Goal: Task Accomplishment & Management: Manage account settings

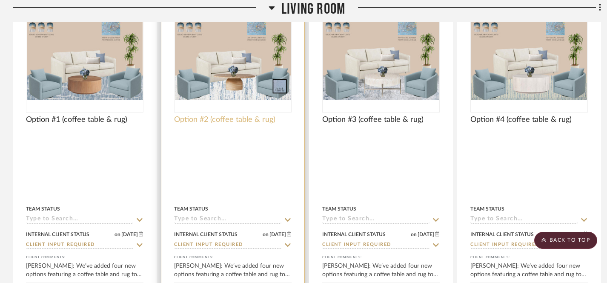
scroll to position [700, 0]
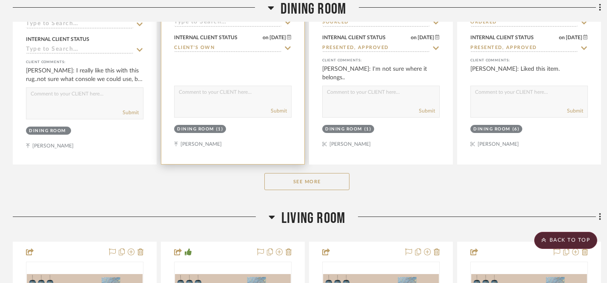
scroll to position [552, 0]
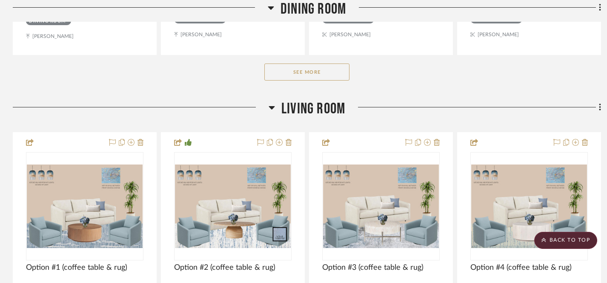
click at [306, 72] on button "See More" at bounding box center [306, 71] width 85 height 17
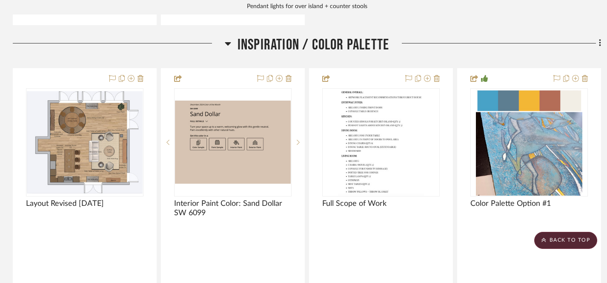
scroll to position [2345, 0]
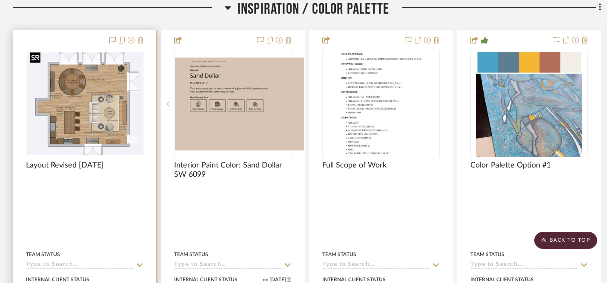
click at [99, 108] on img "0" at bounding box center [85, 103] width 116 height 103
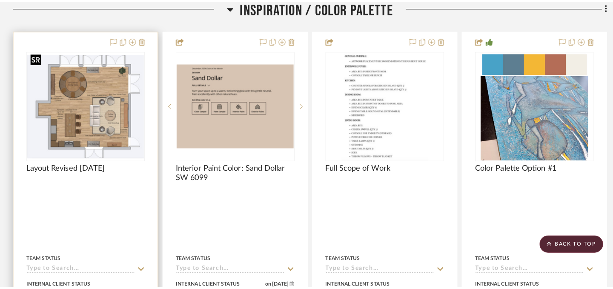
scroll to position [0, 0]
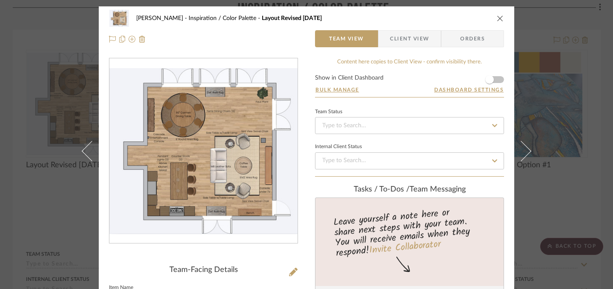
click at [497, 18] on icon "close" at bounding box center [500, 18] width 7 height 7
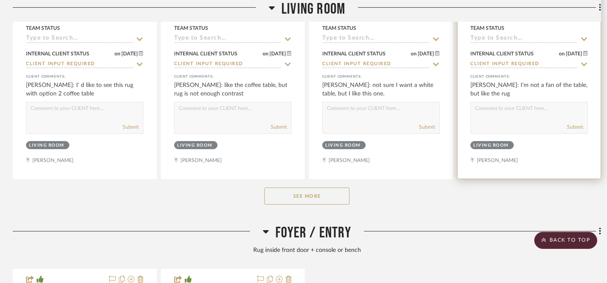
scroll to position [1269, 0]
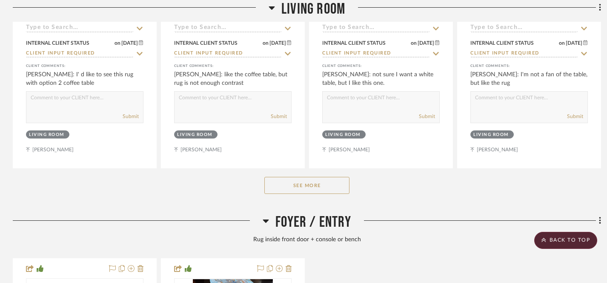
click at [336, 183] on button "See More" at bounding box center [306, 185] width 85 height 17
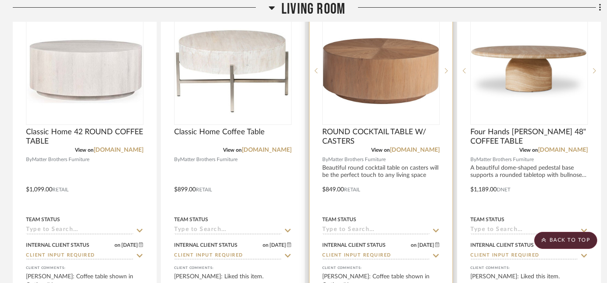
scroll to position [1396, 0]
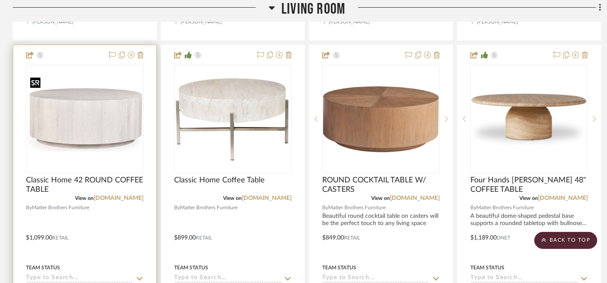
click at [98, 118] on img "0" at bounding box center [85, 118] width 116 height 87
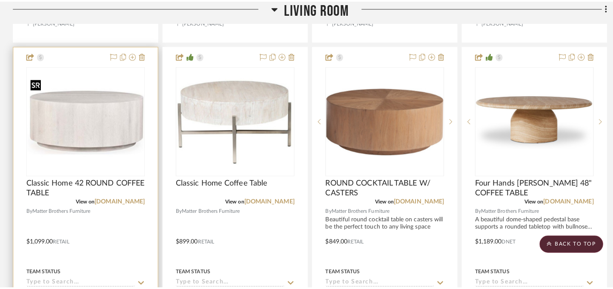
scroll to position [0, 0]
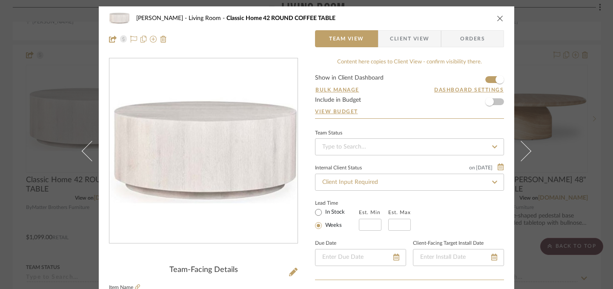
click at [497, 18] on icon "close" at bounding box center [500, 18] width 7 height 7
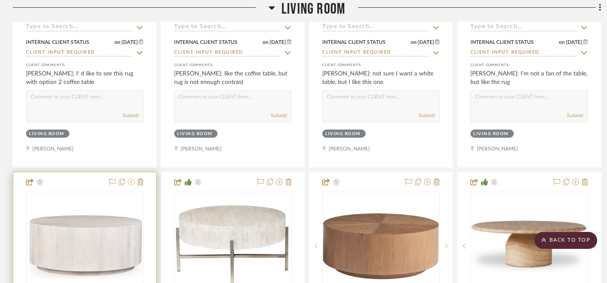
scroll to position [1270, 0]
click at [141, 180] on icon at bounding box center [140, 181] width 6 height 7
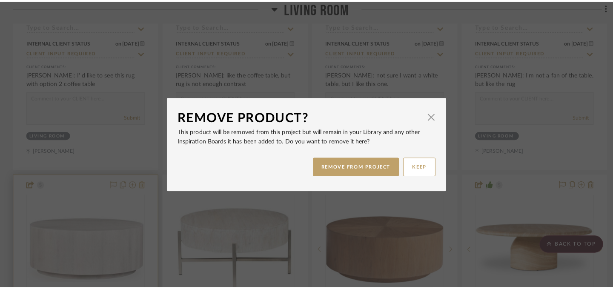
scroll to position [0, 0]
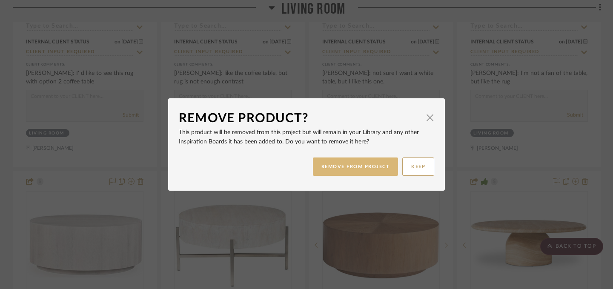
click at [360, 168] on button "REMOVE FROM PROJECT" at bounding box center [356, 166] width 86 height 18
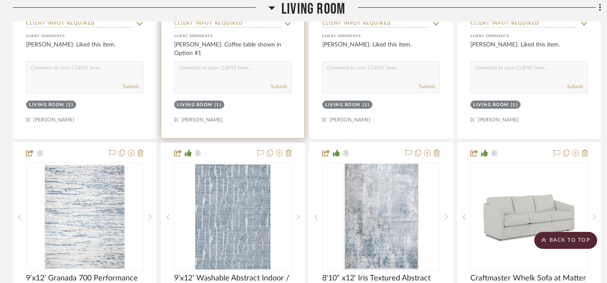
scroll to position [1701, 0]
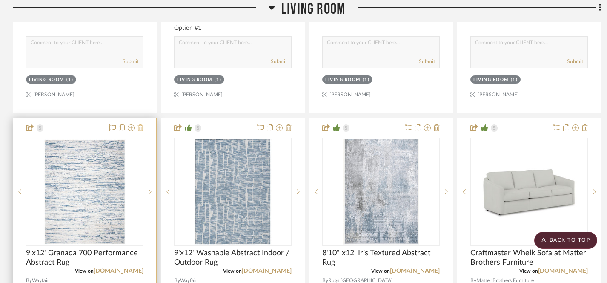
click at [140, 126] on icon at bounding box center [140, 127] width 6 height 7
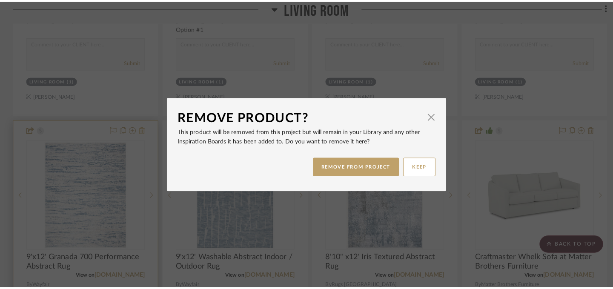
scroll to position [0, 0]
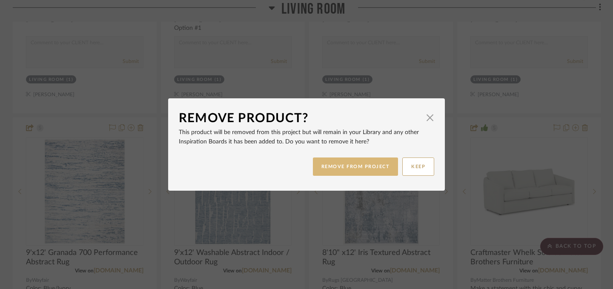
click at [342, 169] on button "REMOVE FROM PROJECT" at bounding box center [356, 166] width 86 height 18
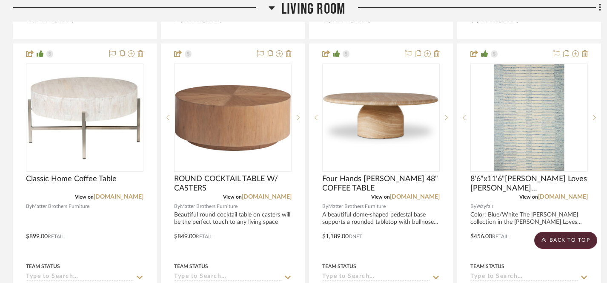
scroll to position [1388, 0]
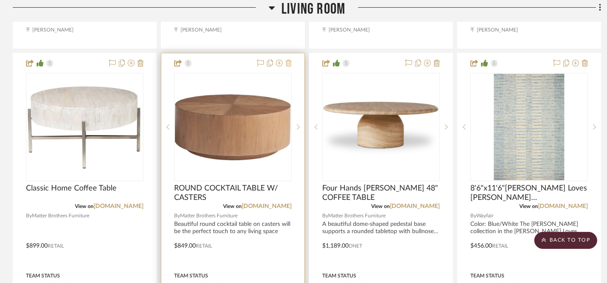
click at [288, 62] on icon at bounding box center [289, 63] width 6 height 7
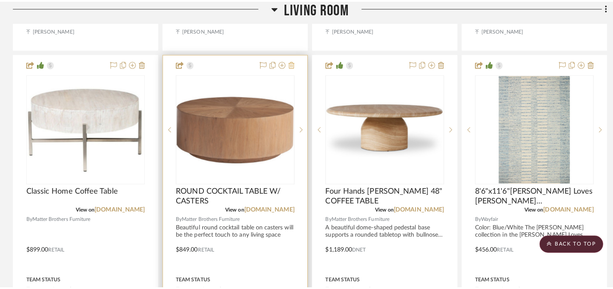
scroll to position [0, 0]
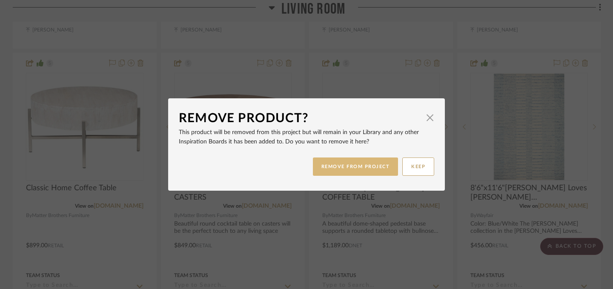
click at [339, 167] on button "REMOVE FROM PROJECT" at bounding box center [356, 166] width 86 height 18
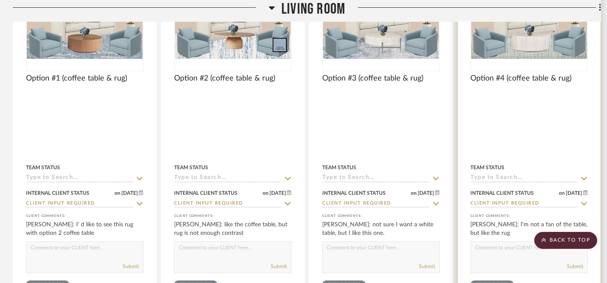
scroll to position [1009, 0]
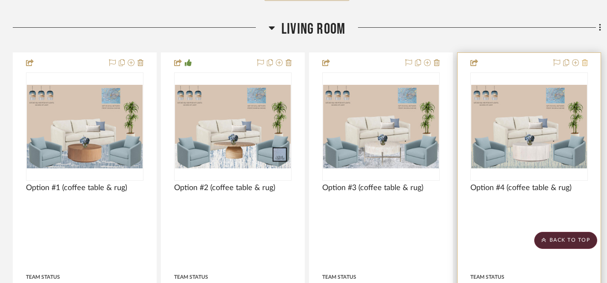
click at [586, 63] on icon at bounding box center [585, 62] width 6 height 7
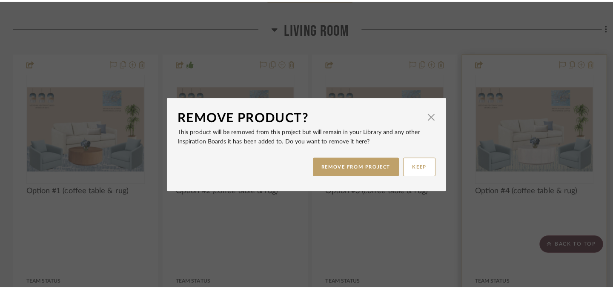
scroll to position [0, 0]
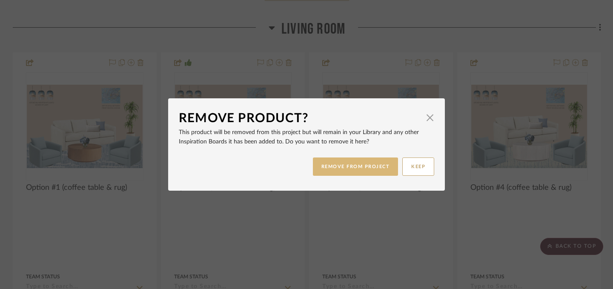
click at [345, 166] on button "REMOVE FROM PROJECT" at bounding box center [356, 166] width 86 height 18
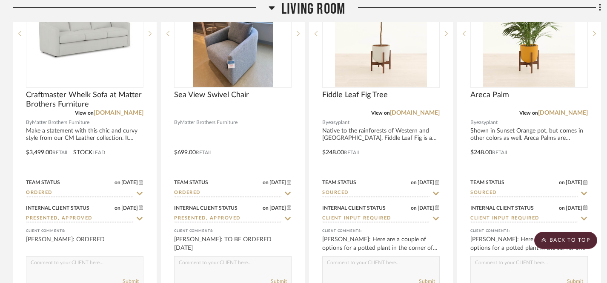
scroll to position [1909, 0]
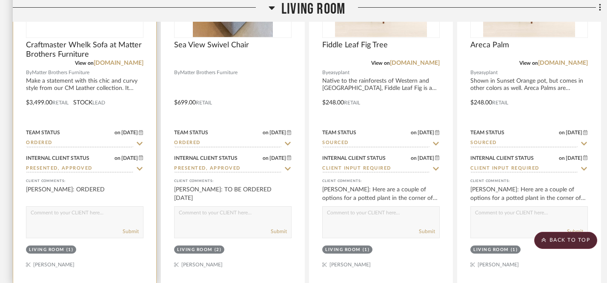
click at [52, 75] on div at bounding box center [84, 96] width 143 height 372
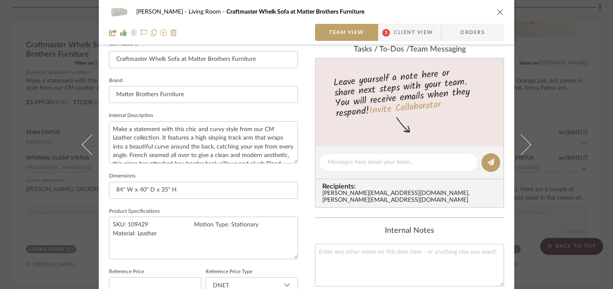
scroll to position [247, 0]
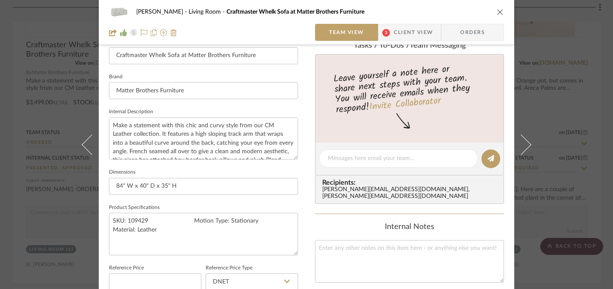
drag, startPoint x: 497, startPoint y: 12, endPoint x: 492, endPoint y: 19, distance: 8.0
click at [497, 12] on icon "close" at bounding box center [500, 12] width 7 height 7
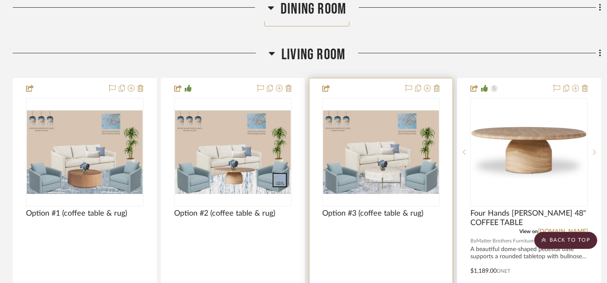
scroll to position [959, 0]
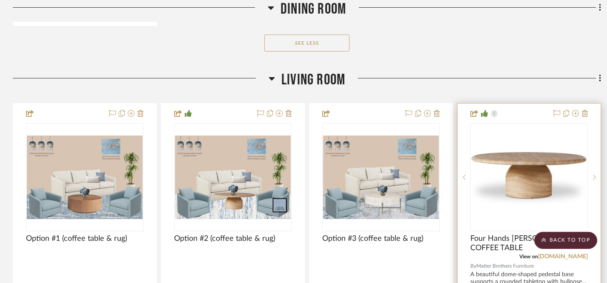
click at [534, 185] on img "0" at bounding box center [529, 177] width 116 height 87
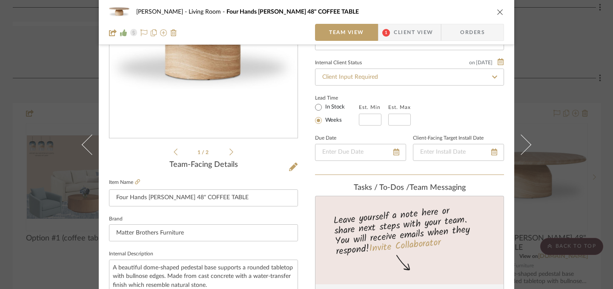
scroll to position [63, 0]
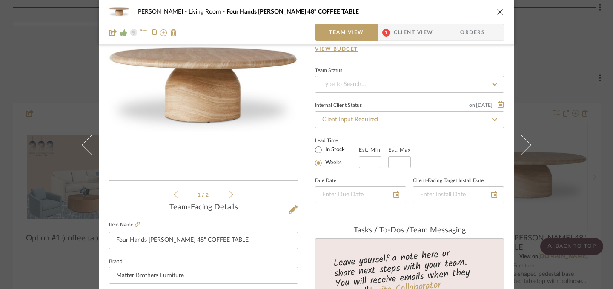
click at [497, 14] on icon "close" at bounding box center [500, 12] width 7 height 7
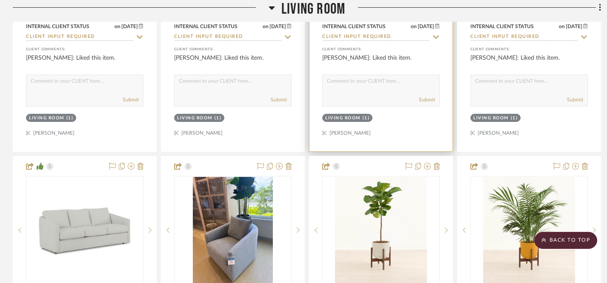
scroll to position [1708, 0]
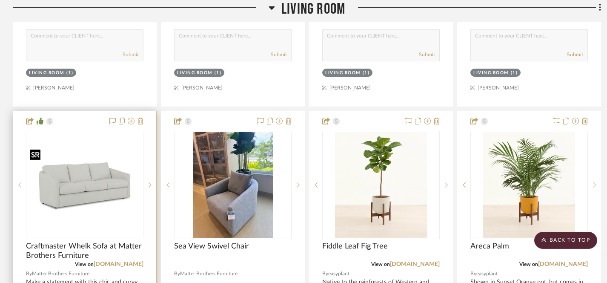
click at [68, 192] on img "0" at bounding box center [85, 185] width 116 height 75
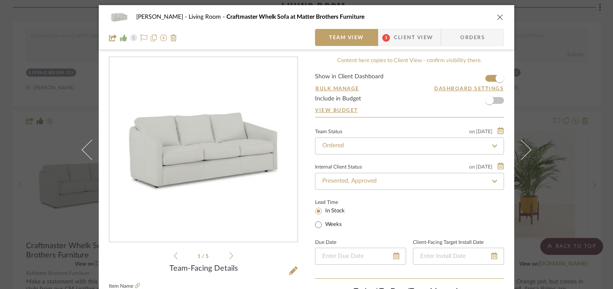
scroll to position [0, 0]
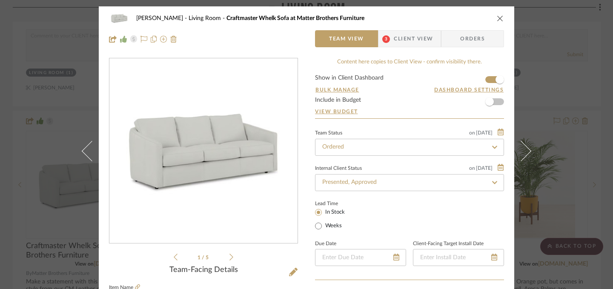
click at [497, 18] on icon "close" at bounding box center [500, 18] width 7 height 7
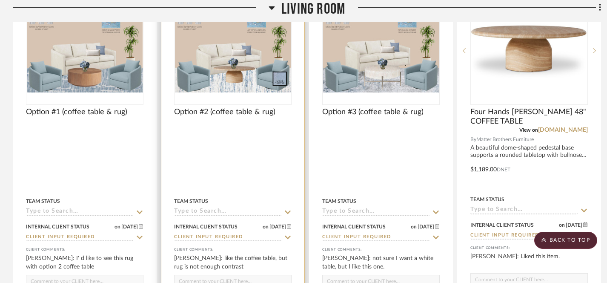
scroll to position [1043, 0]
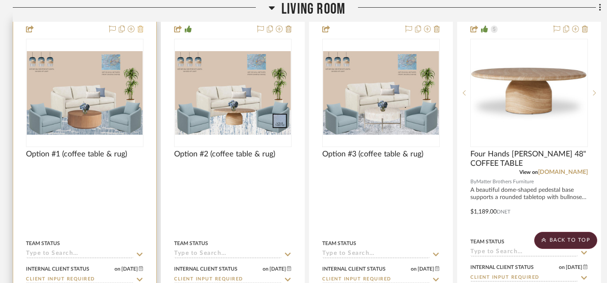
click at [140, 29] on icon at bounding box center [140, 29] width 6 height 7
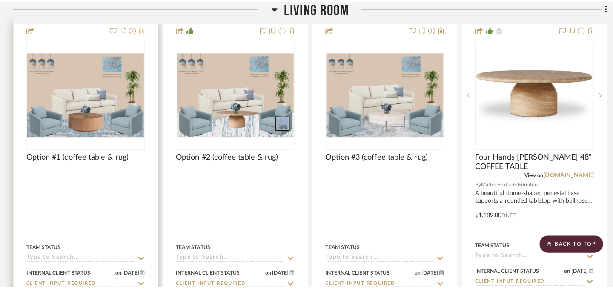
scroll to position [0, 0]
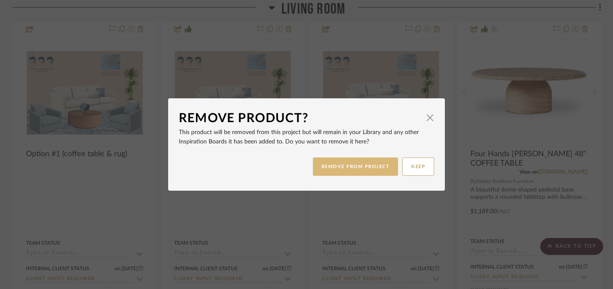
click at [329, 168] on button "REMOVE FROM PROJECT" at bounding box center [356, 166] width 86 height 18
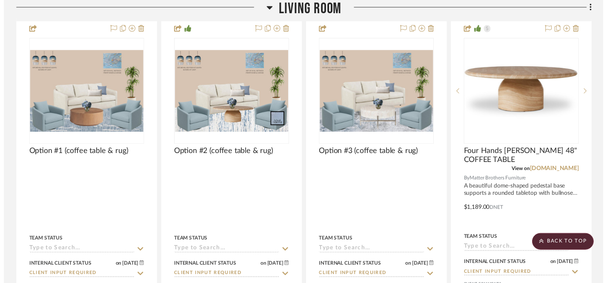
scroll to position [1043, 0]
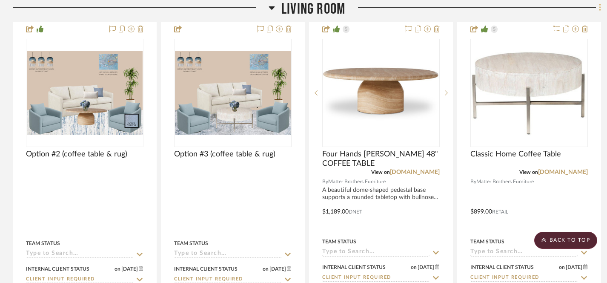
click at [600, 10] on icon at bounding box center [600, 7] width 3 height 9
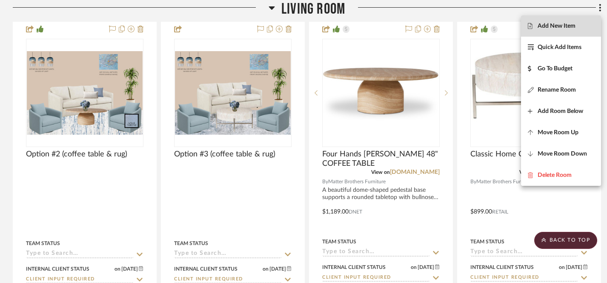
click at [545, 28] on span "Add New Item" at bounding box center [556, 26] width 38 height 7
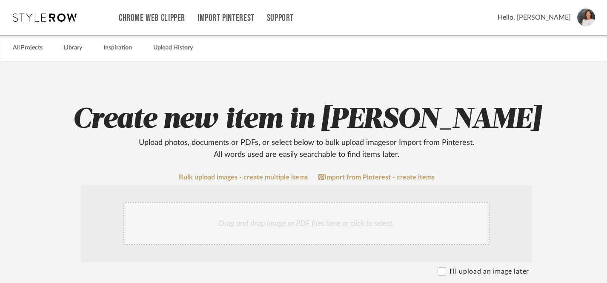
click at [251, 221] on div "Drag and drop image or PDF files here or click to select." at bounding box center [306, 223] width 366 height 43
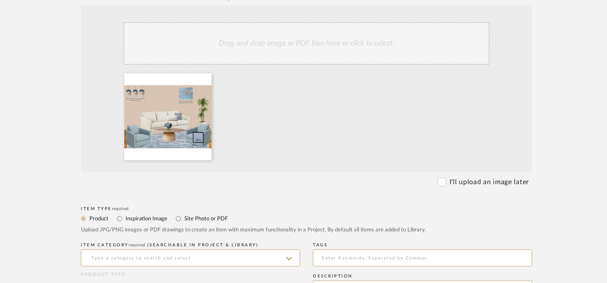
scroll to position [289, 0]
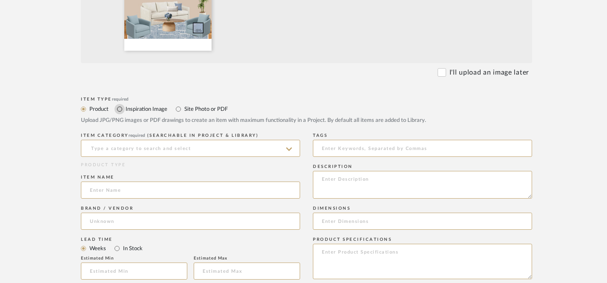
click at [122, 109] on input "Inspiration Image" at bounding box center [119, 109] width 10 height 10
radio input "true"
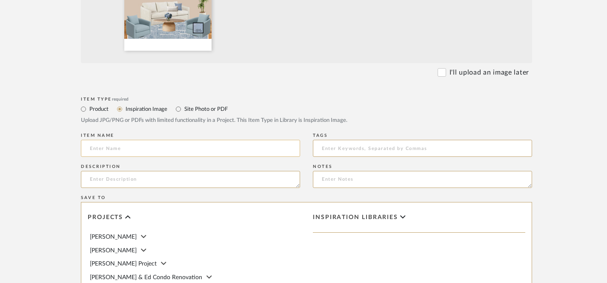
click at [140, 150] on input at bounding box center [190, 148] width 219 height 17
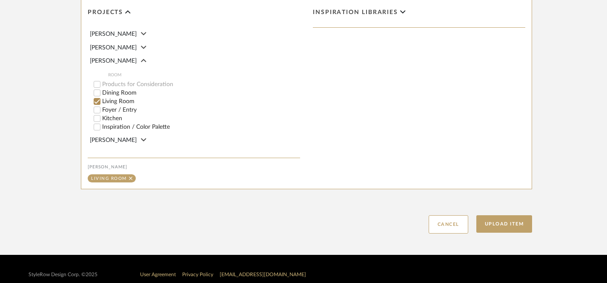
scroll to position [505, 0]
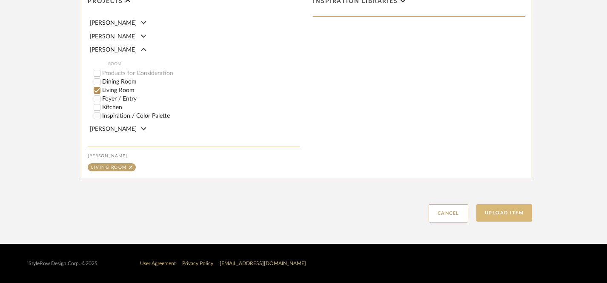
type input "Option #2 REVISED"
click at [502, 213] on button "Upload Item" at bounding box center [504, 212] width 56 height 17
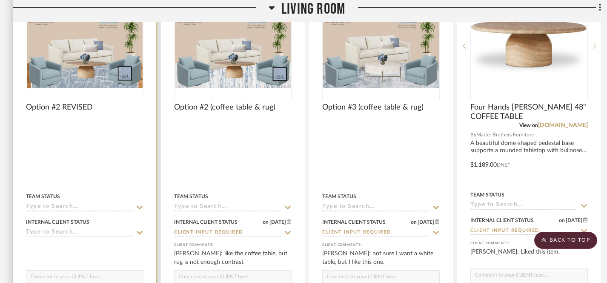
scroll to position [724, 0]
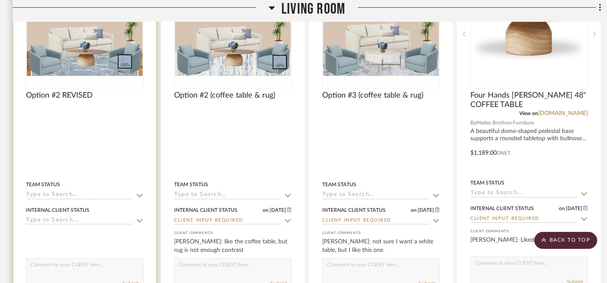
click at [141, 221] on icon at bounding box center [140, 220] width 8 height 7
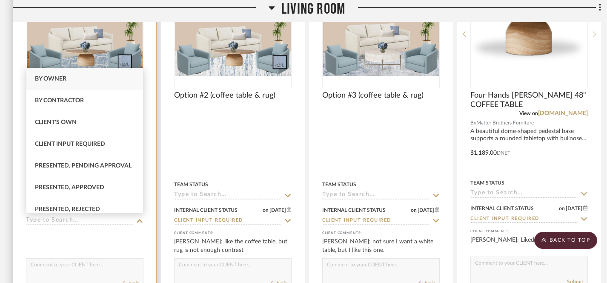
click at [71, 143] on span "Client Input Required" at bounding box center [70, 144] width 70 height 6
type input "[DATE]"
type input "Client Input Required"
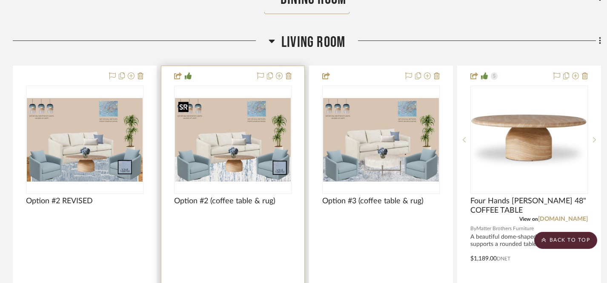
scroll to position [616, 0]
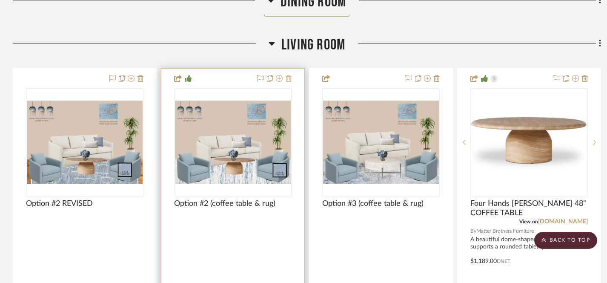
click at [289, 78] on icon at bounding box center [289, 78] width 6 height 7
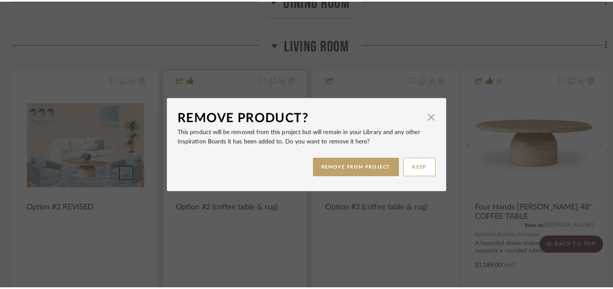
scroll to position [0, 0]
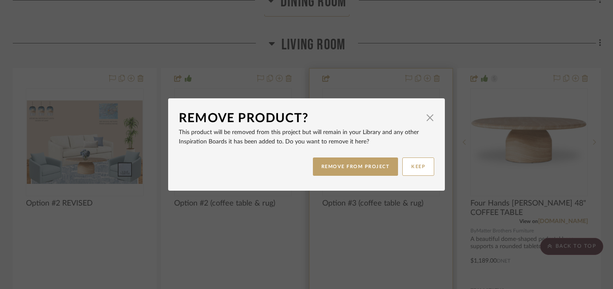
click at [341, 168] on button "REMOVE FROM PROJECT" at bounding box center [356, 166] width 86 height 18
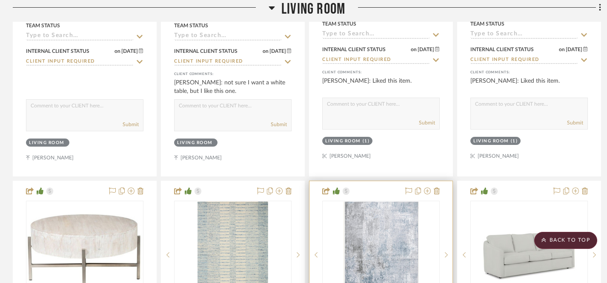
scroll to position [886, 0]
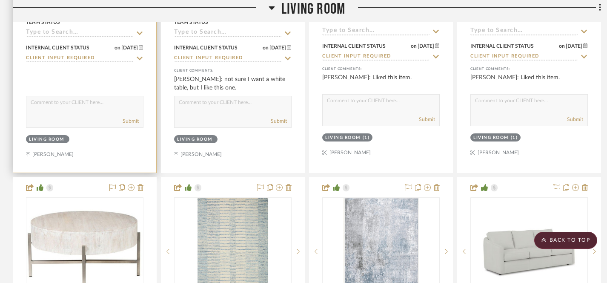
click at [32, 101] on textarea at bounding box center [84, 104] width 117 height 16
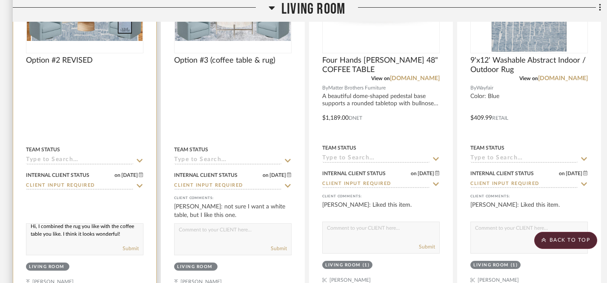
scroll to position [0, 0]
click at [118, 231] on textarea "Hi, I combined the rug you like with the coffee table you like. I think it look…" at bounding box center [84, 231] width 117 height 16
click at [131, 229] on textarea "Hi, I combined the rug & coffee table you like. I think it looks wonderful!" at bounding box center [84, 231] width 117 height 16
click at [113, 237] on textarea "Hi, I combined the rug & coffee table you like best. I think it looks wonderful!" at bounding box center [84, 231] width 117 height 16
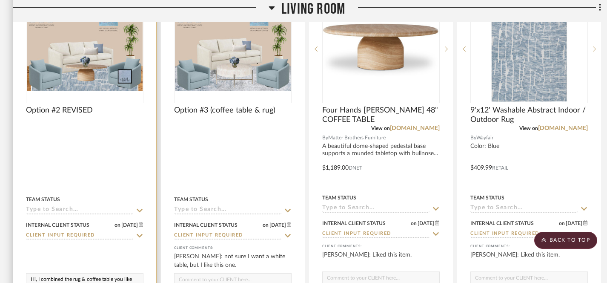
scroll to position [709, 0]
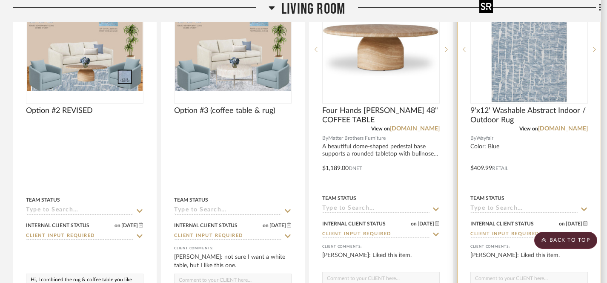
click at [523, 78] on img "0" at bounding box center [529, 49] width 106 height 106
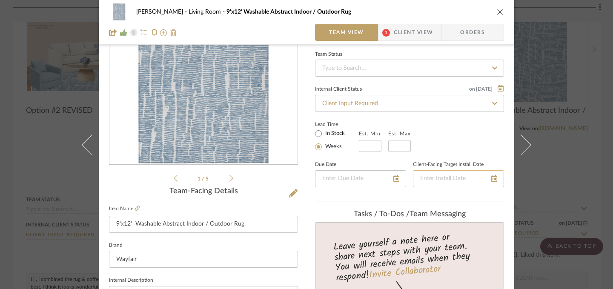
scroll to position [72, 0]
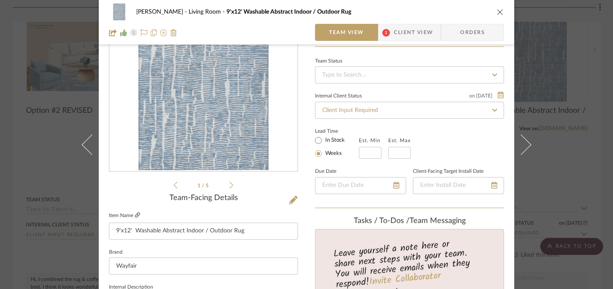
click at [135, 216] on icon at bounding box center [137, 214] width 5 height 5
click at [497, 14] on icon "close" at bounding box center [500, 12] width 7 height 7
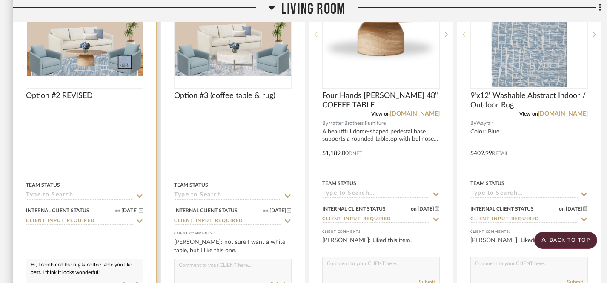
scroll to position [759, 0]
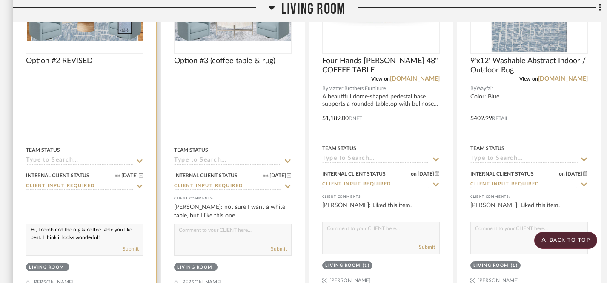
click at [114, 231] on textarea "Hi, I combined the rug & coffee table you like best. I think it looks wonderful!" at bounding box center [84, 232] width 117 height 16
click at [38, 238] on textarea "Hi, I combined the rug & coffee table that you like best. I think it looks wond…" at bounding box center [84, 232] width 117 height 16
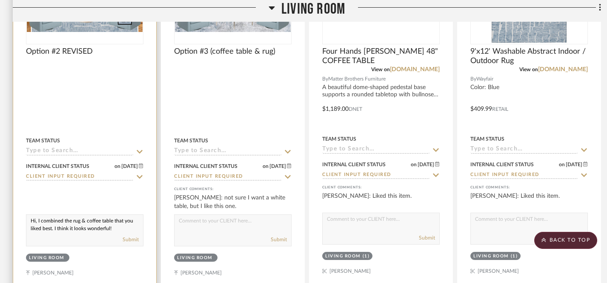
scroll to position [787, 0]
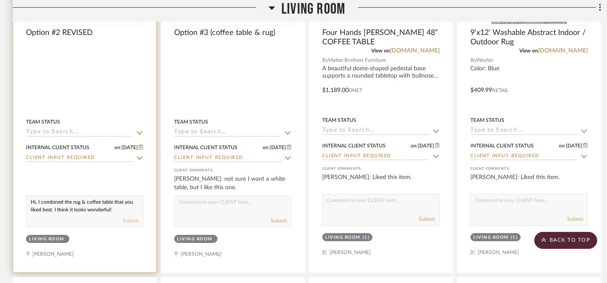
type textarea "Hi, I combined the rug & coffee table that you liked best. I think it looks won…"
click at [130, 220] on button "Submit" at bounding box center [131, 221] width 16 height 8
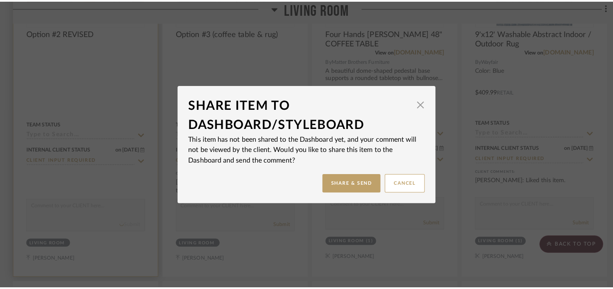
scroll to position [0, 0]
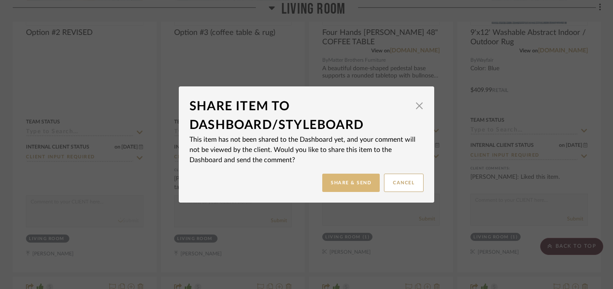
click at [340, 180] on button "Share & Send" at bounding box center [350, 183] width 57 height 18
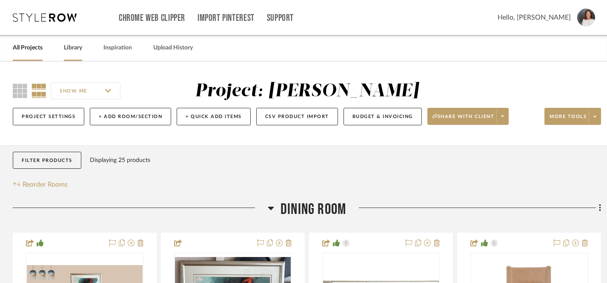
click at [74, 48] on link "Library" at bounding box center [73, 47] width 18 height 11
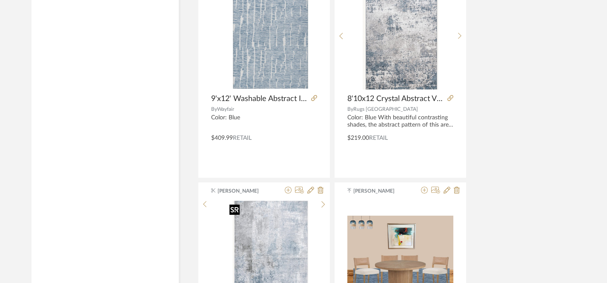
scroll to position [1723, 0]
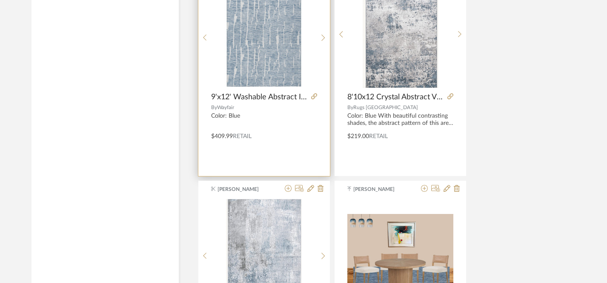
click at [271, 76] on img "0" at bounding box center [264, 35] width 106 height 106
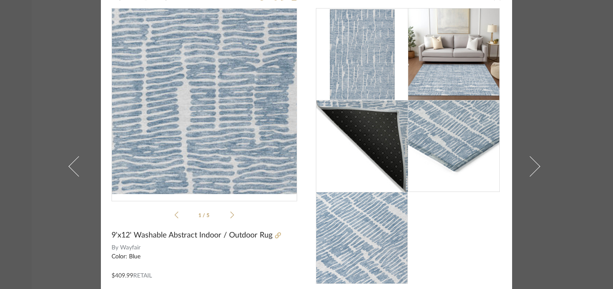
scroll to position [0, 0]
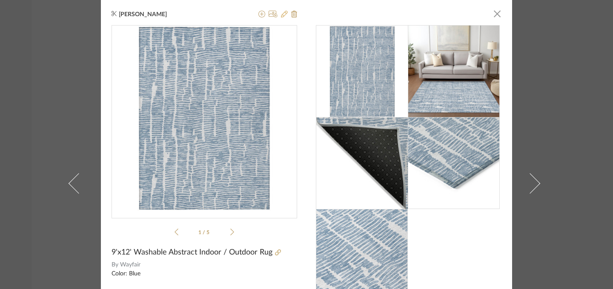
click at [282, 15] on icon at bounding box center [284, 14] width 7 height 7
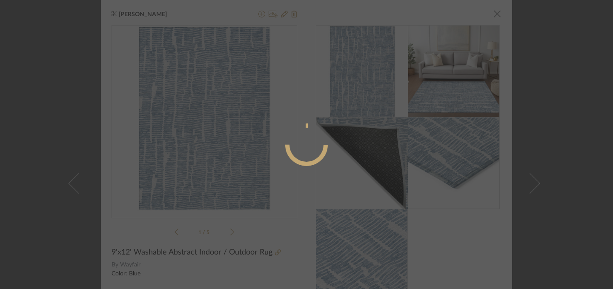
radio input "true"
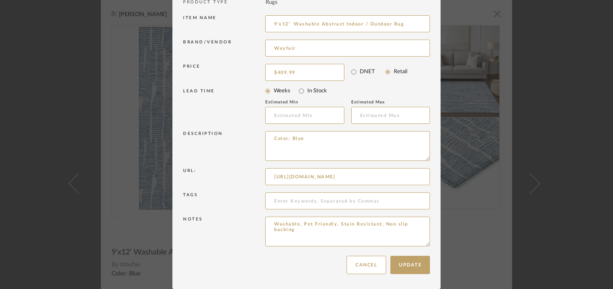
scroll to position [0, 71]
drag, startPoint x: 271, startPoint y: 177, endPoint x: 435, endPoint y: 175, distance: 164.3
click at [435, 176] on dialog-content "Edit Item × Item Type required Product Inspiration Image Site Photo or PDF Uplo…" at bounding box center [306, 95] width 268 height 388
click at [411, 266] on button "Update" at bounding box center [410, 265] width 40 height 18
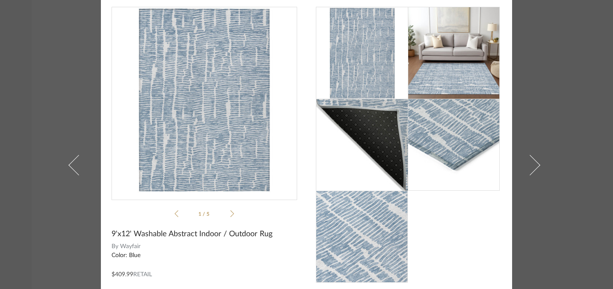
scroll to position [25, 0]
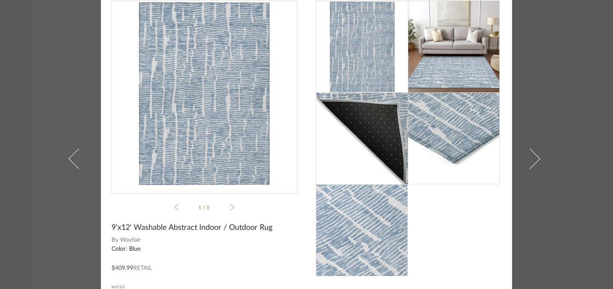
click at [133, 227] on span "9'x12' Washable Abstract Indoor / Outdoor Rug" at bounding box center [191, 227] width 161 height 9
click at [132, 228] on span "9'x12' Washable Abstract Indoor / Outdoor Rug" at bounding box center [191, 227] width 161 height 9
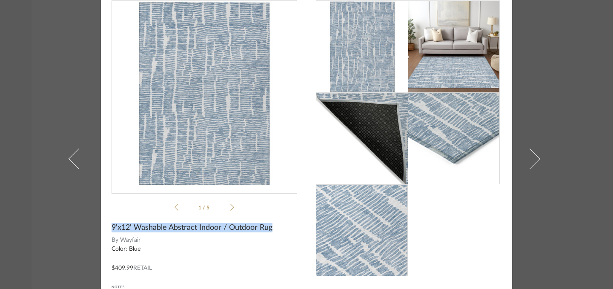
drag, startPoint x: 108, startPoint y: 228, endPoint x: 267, endPoint y: 230, distance: 159.6
click at [267, 230] on div "[PERSON_NAME] × 1 / 5 9'x12' Washable Abstract Indoor / Outdoor Rug By Wayfair …" at bounding box center [306, 158] width 411 height 366
copy span "9'x12' Washable Abstract Indoor / Outdoor Rug"
